Goal: Information Seeking & Learning: Learn about a topic

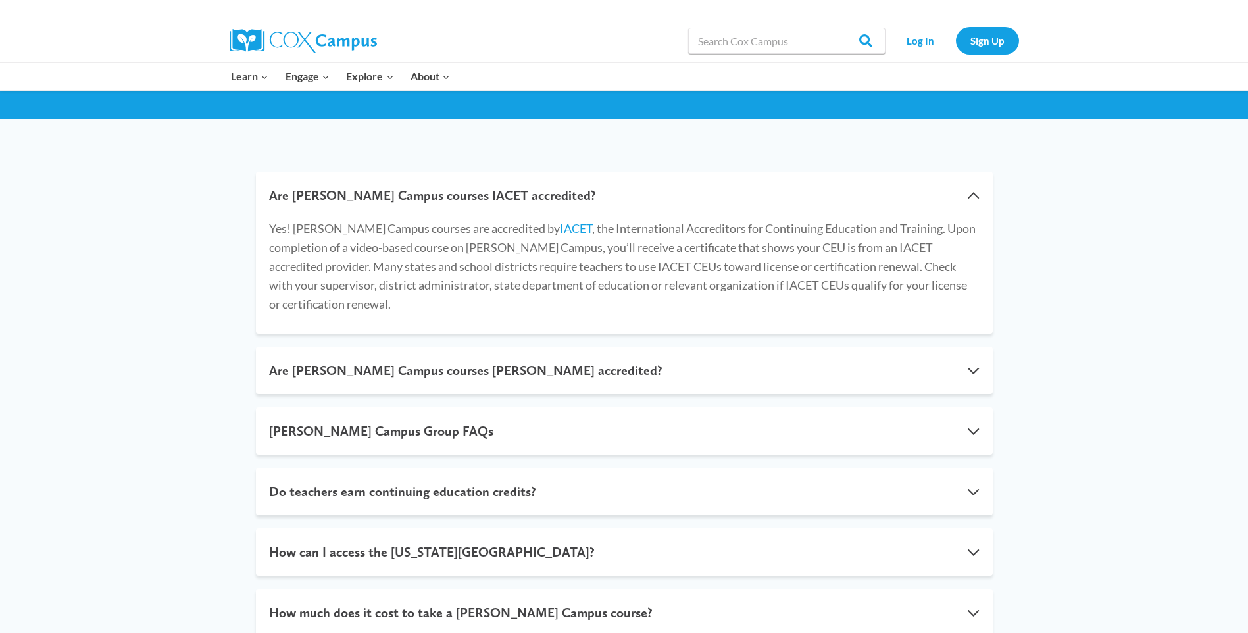
scroll to position [197, 0]
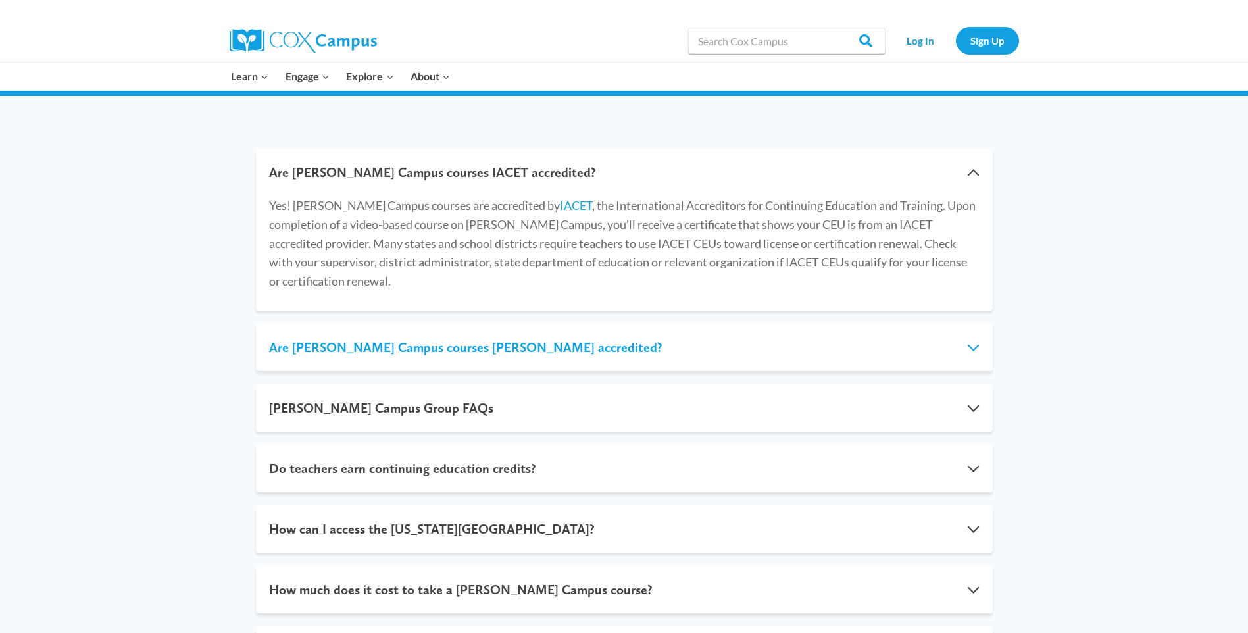
click at [795, 336] on button "Are [PERSON_NAME] Campus courses [PERSON_NAME] accredited?" at bounding box center [624, 347] width 737 height 47
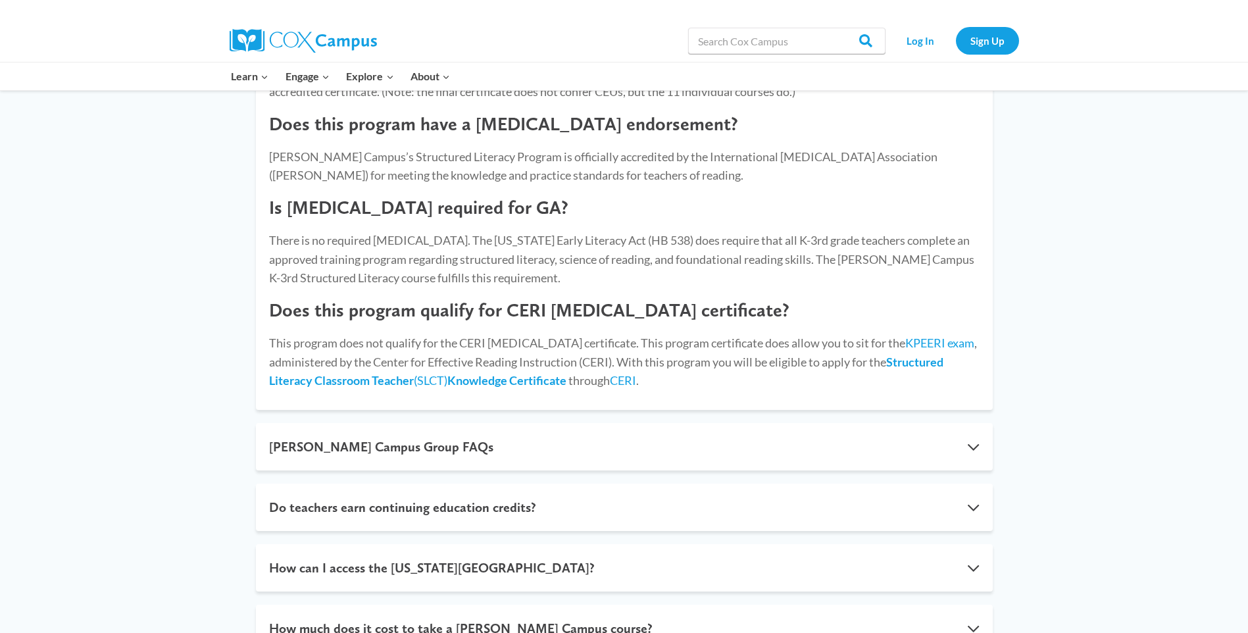
scroll to position [1053, 0]
click at [607, 432] on button "[PERSON_NAME] Campus Group FAQs" at bounding box center [624, 445] width 737 height 47
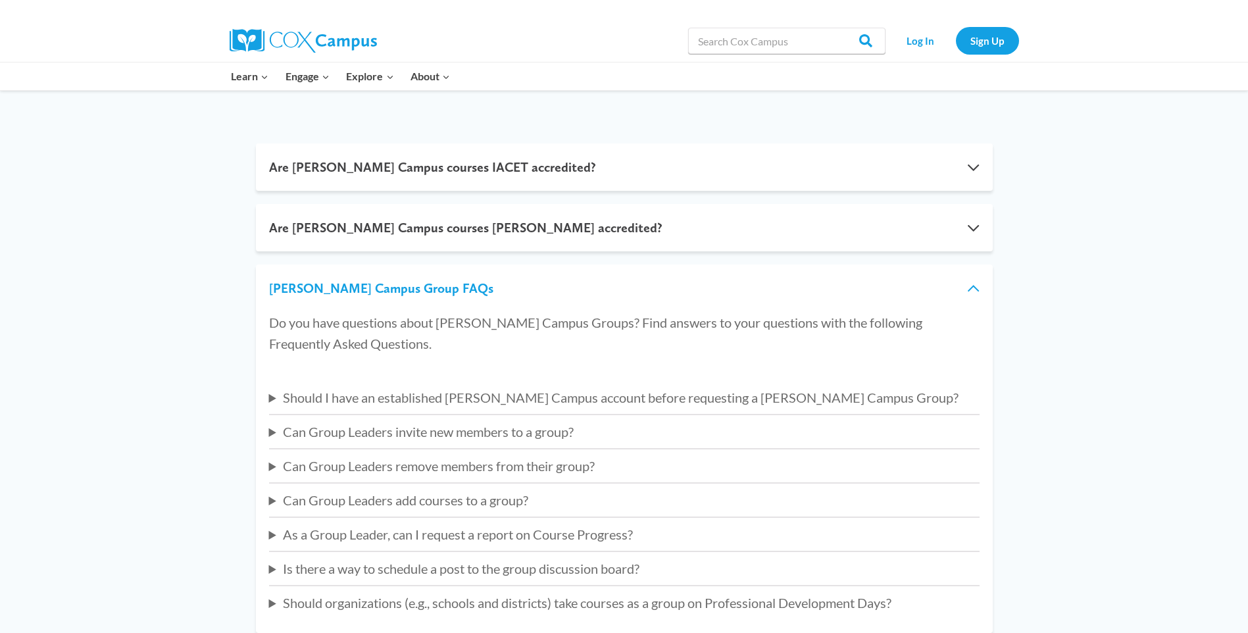
scroll to position [62, 0]
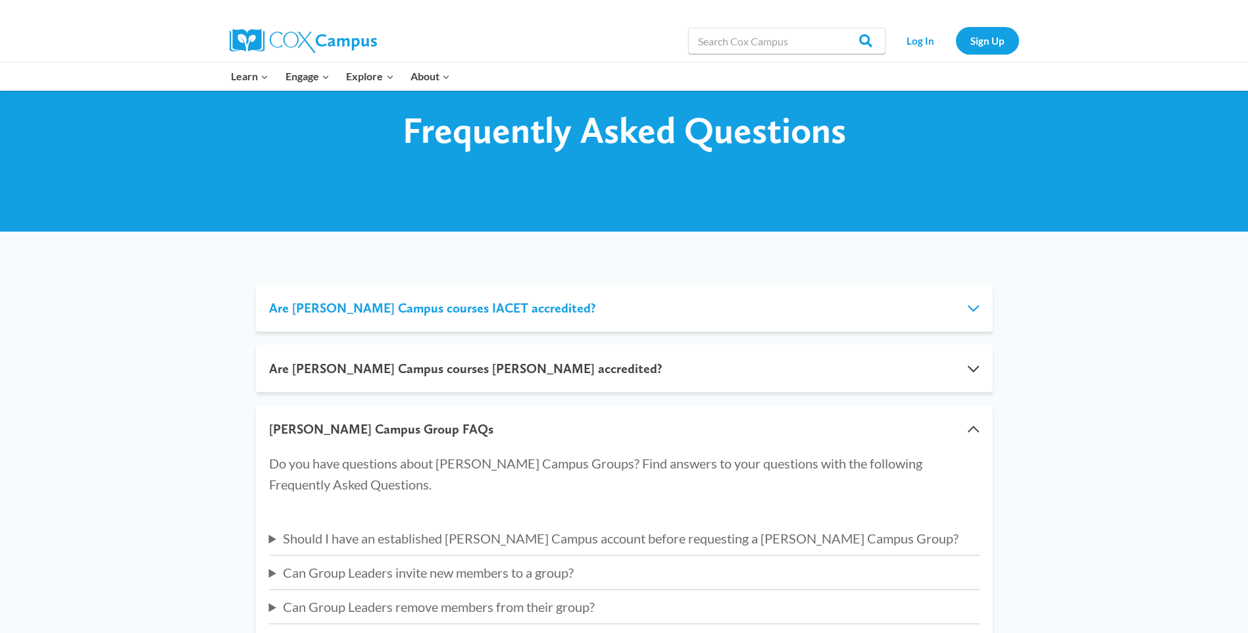
click at [481, 315] on button "Are [PERSON_NAME] Campus courses IACET accredited?" at bounding box center [624, 307] width 737 height 47
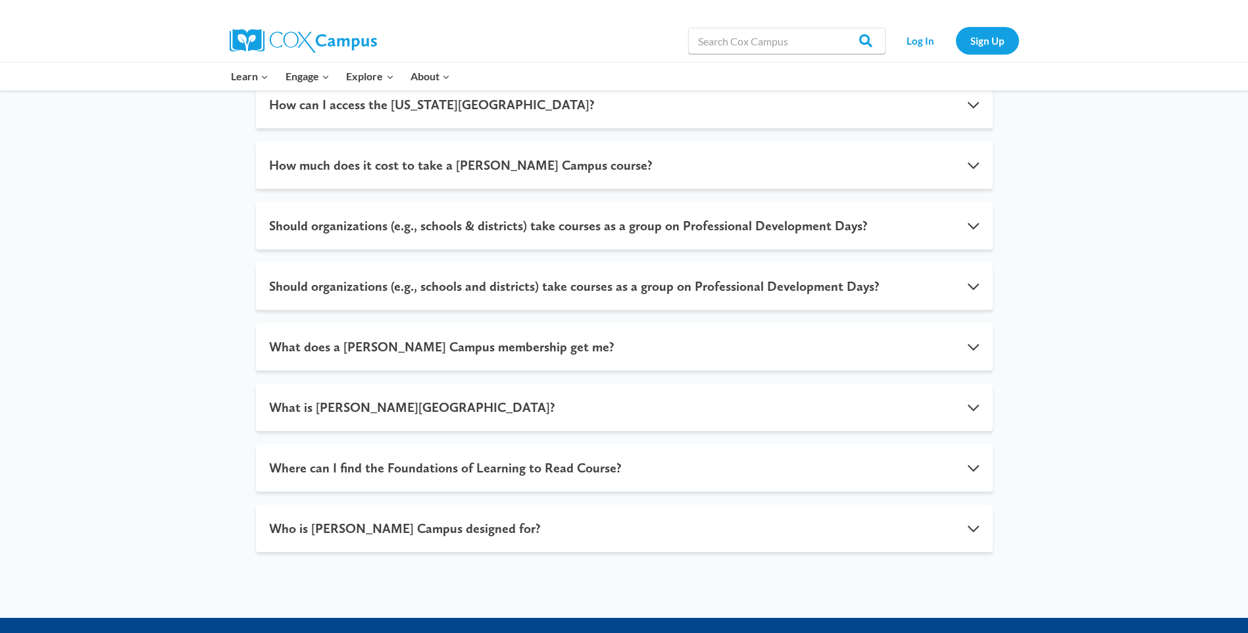
scroll to position [654, 0]
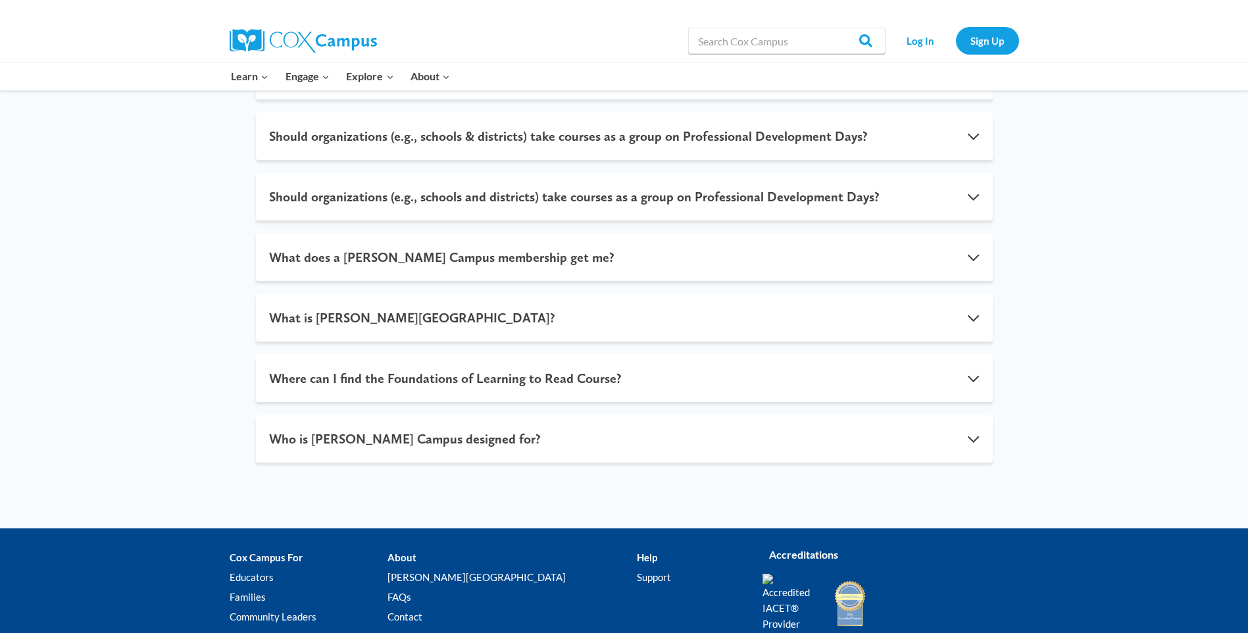
scroll to position [724, 0]
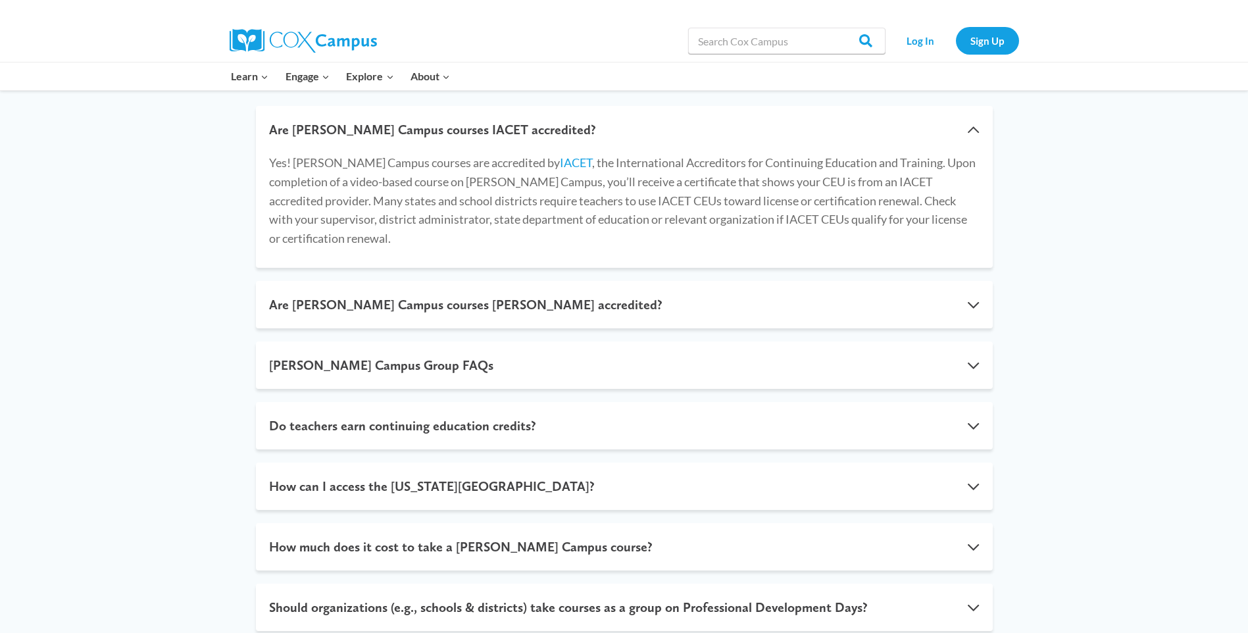
scroll to position [263, 0]
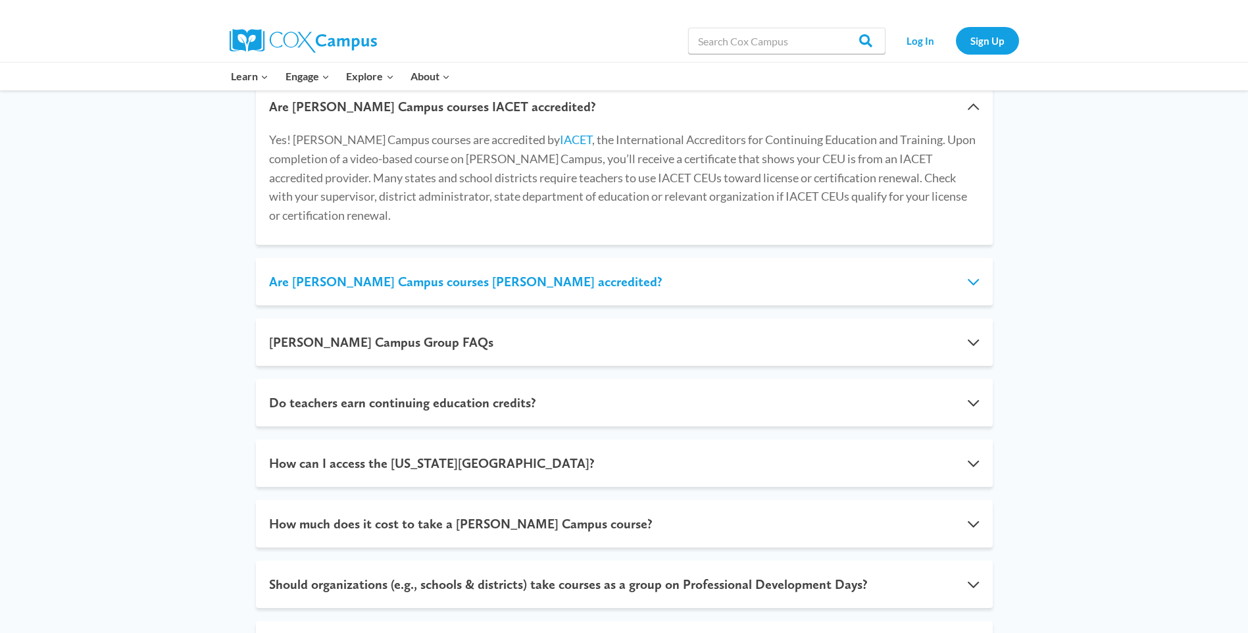
click at [500, 273] on button "Are [PERSON_NAME] Campus courses [PERSON_NAME] accredited?" at bounding box center [624, 281] width 737 height 47
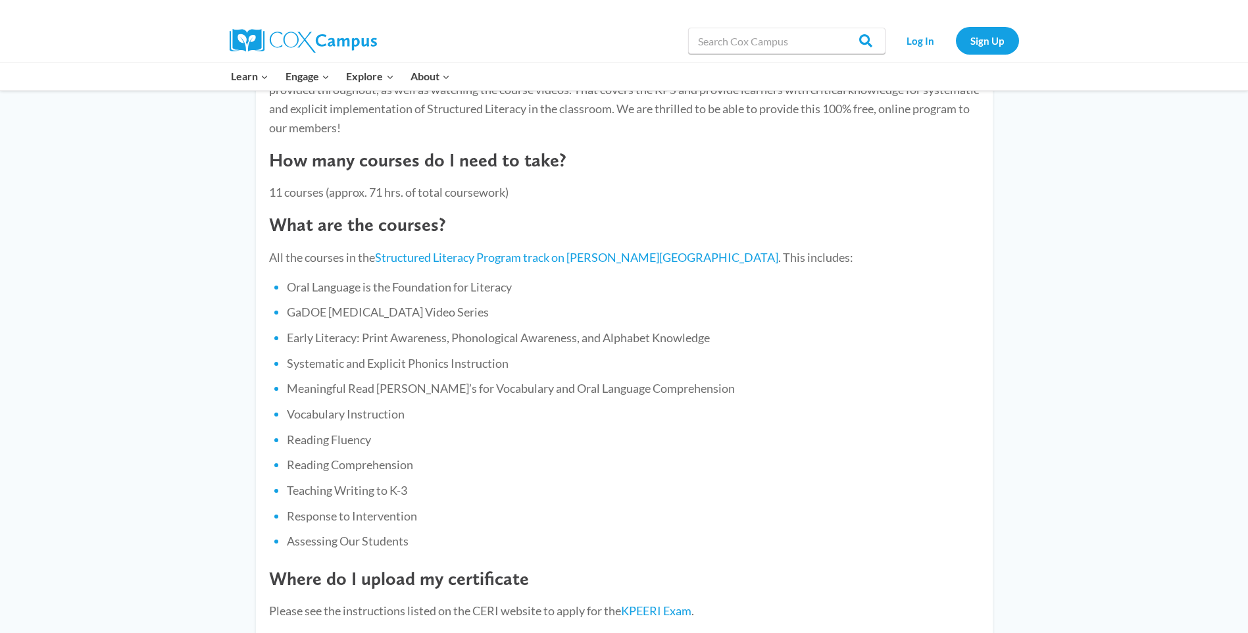
scroll to position [461, 0]
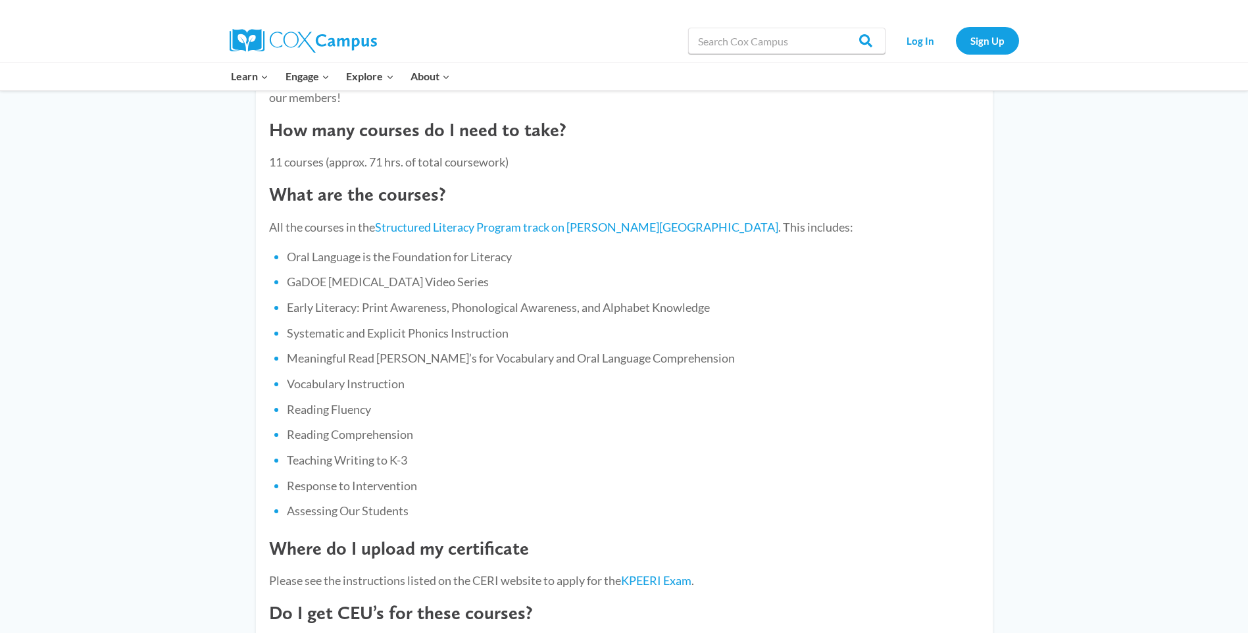
click at [344, 41] on img at bounding box center [303, 41] width 147 height 24
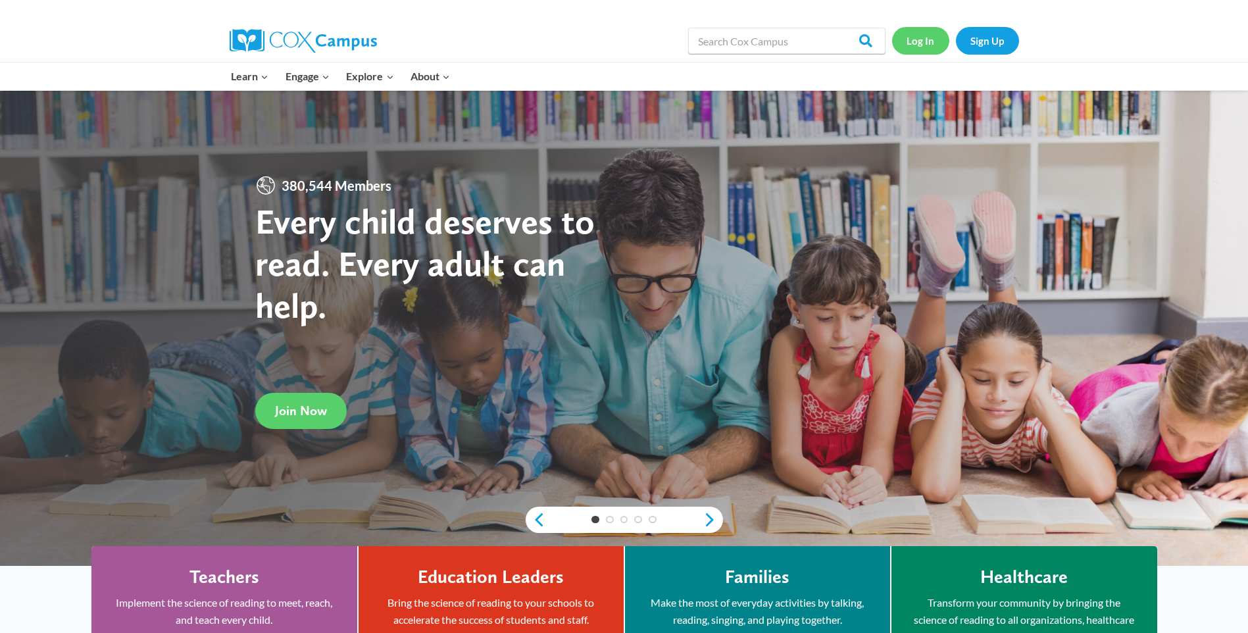
click at [927, 41] on link "Log In" at bounding box center [920, 40] width 57 height 27
